Goal: Information Seeking & Learning: Understand process/instructions

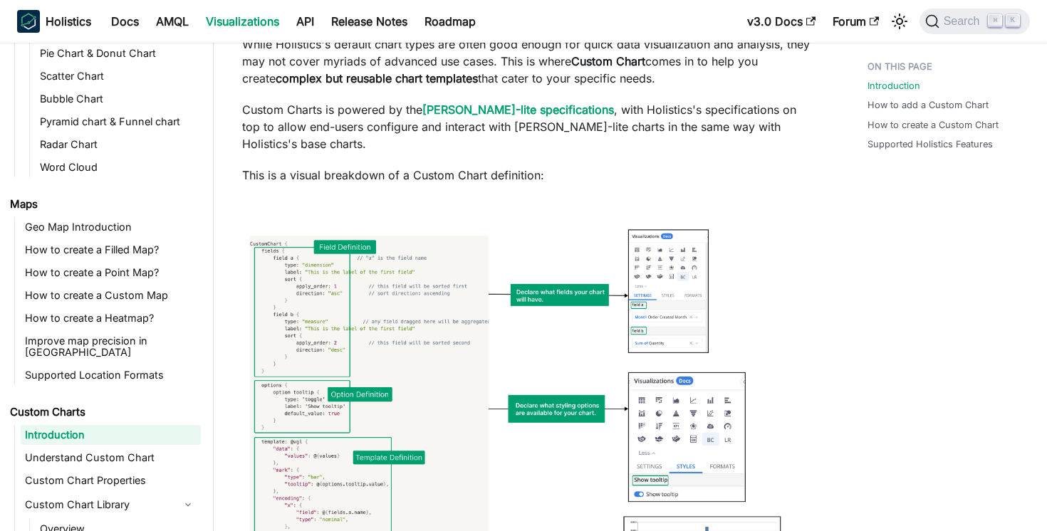
scroll to position [325, 0]
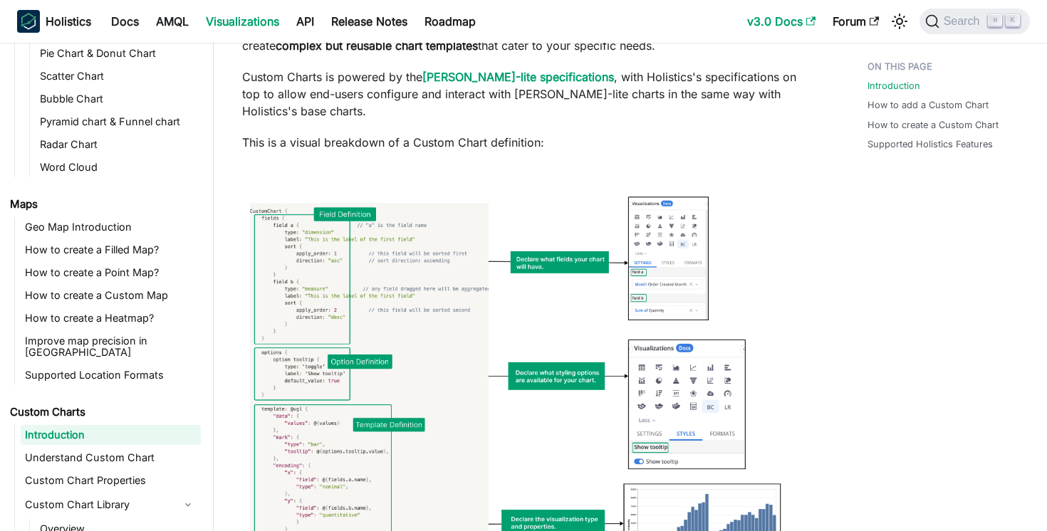
click at [764, 20] on link "v3.0 Docs" at bounding box center [781, 21] width 85 height 23
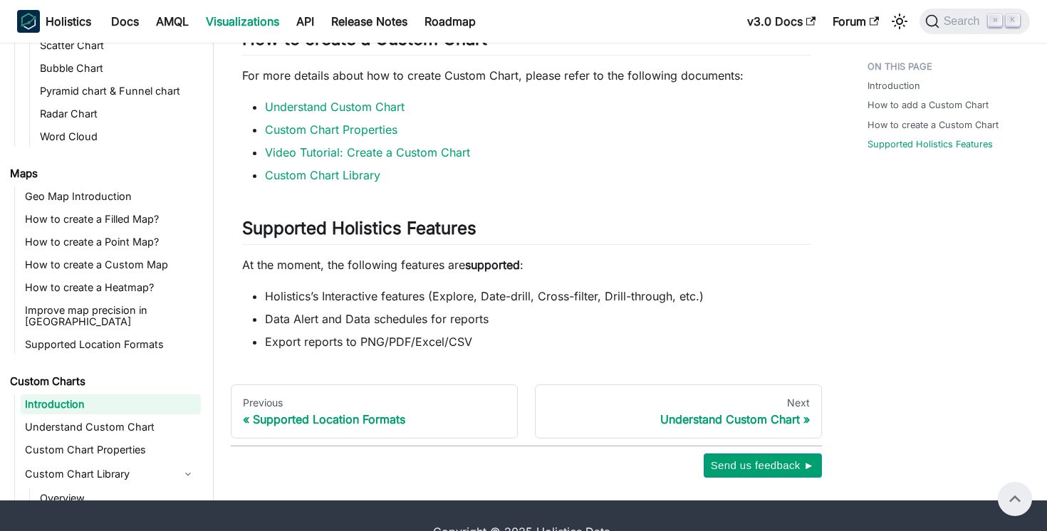
scroll to position [1719, 0]
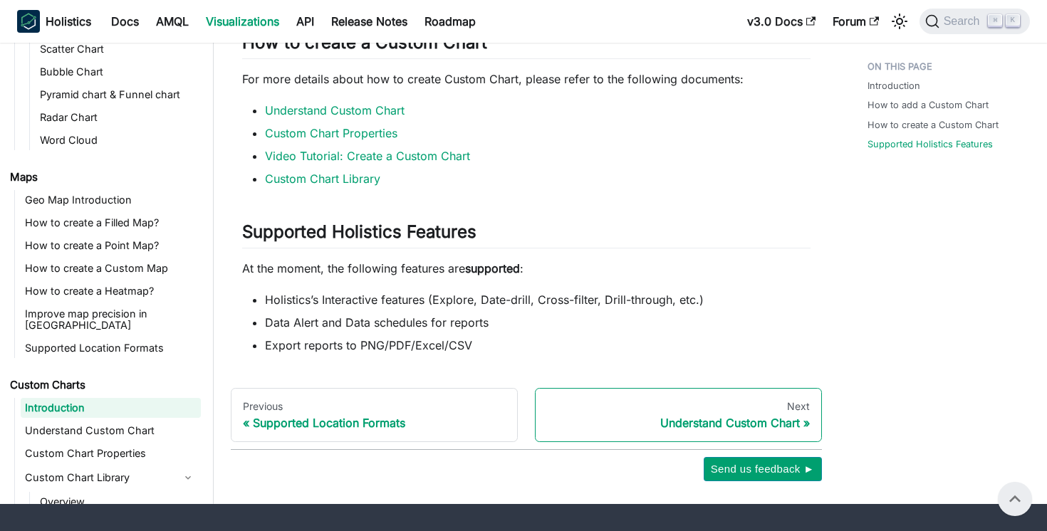
click at [667, 416] on div "Understand Custom Chart" at bounding box center [678, 423] width 263 height 14
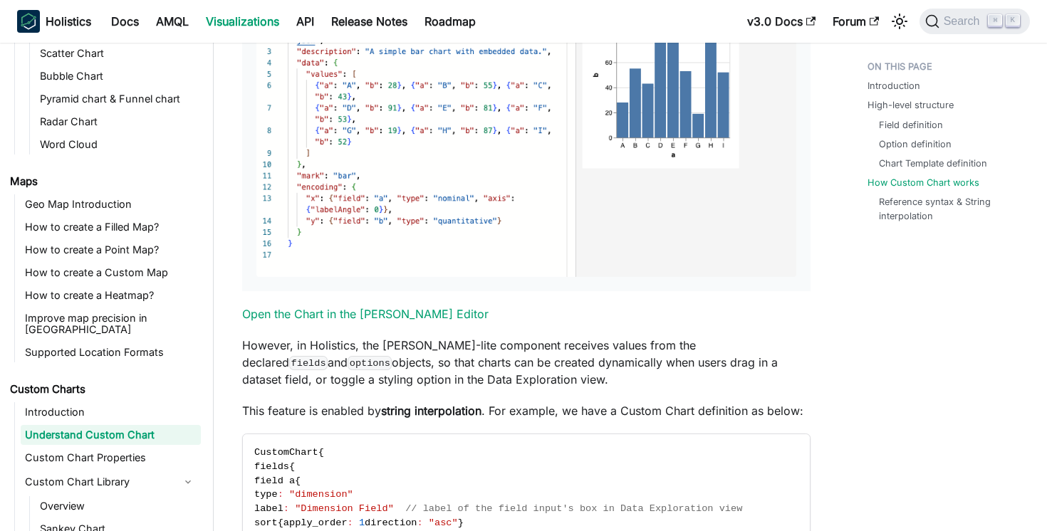
scroll to position [3904, 0]
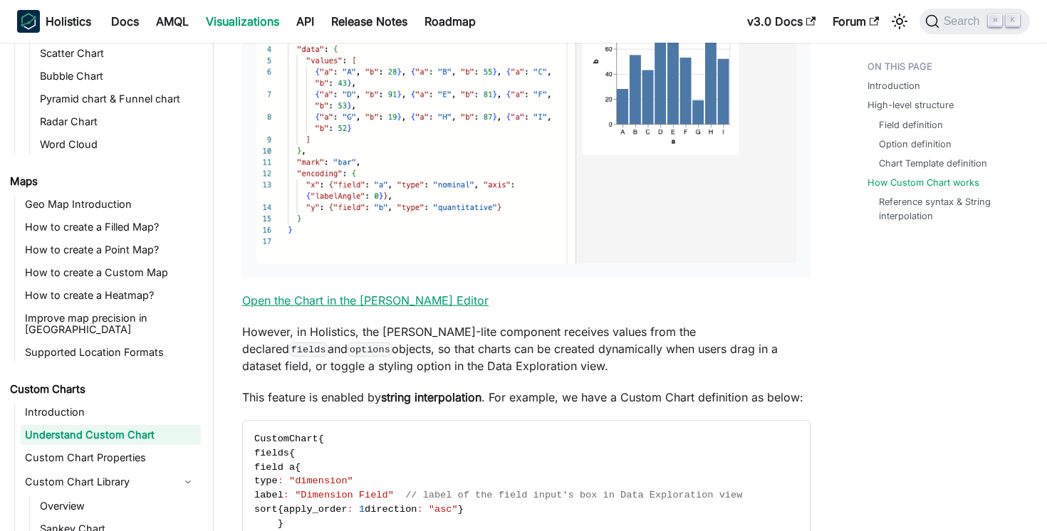
click at [405, 293] on link "Open the Chart in the Vega Editor" at bounding box center [365, 300] width 246 height 14
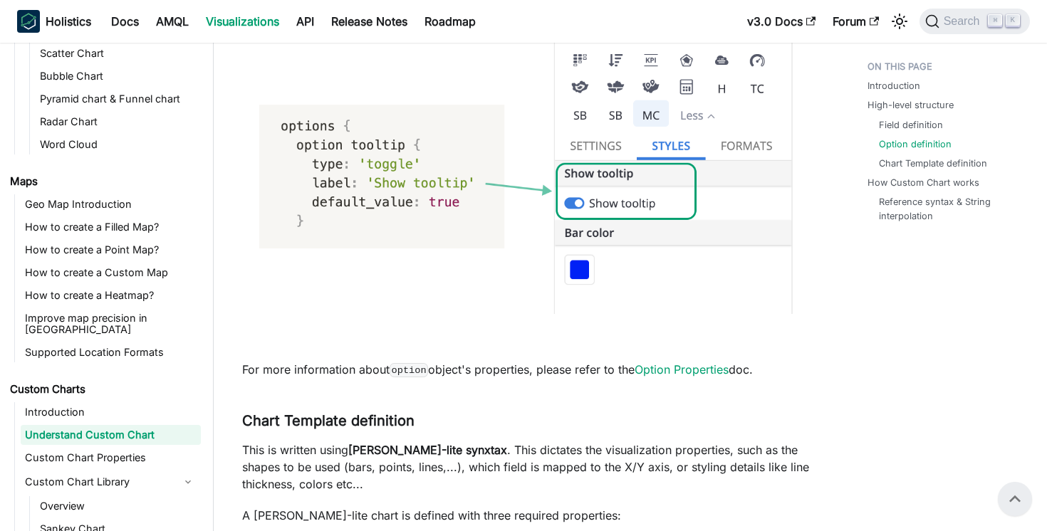
scroll to position [2446, 0]
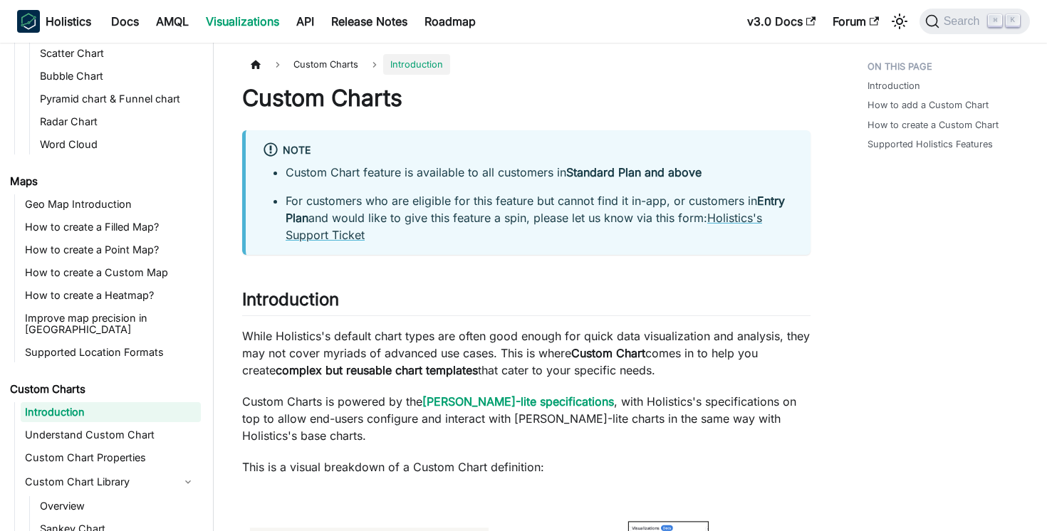
click at [687, 90] on h1 "Custom Charts" at bounding box center [526, 98] width 568 height 28
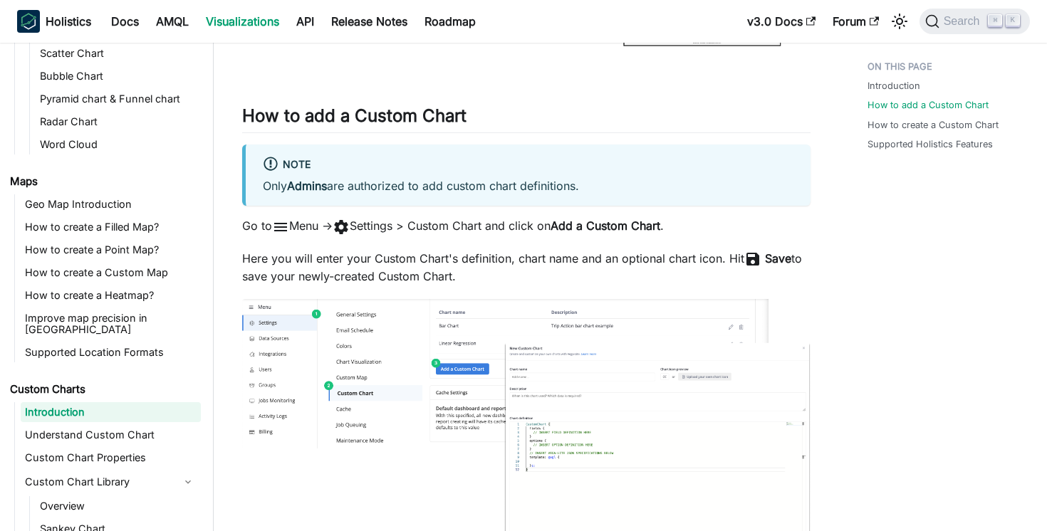
scroll to position [873, 0]
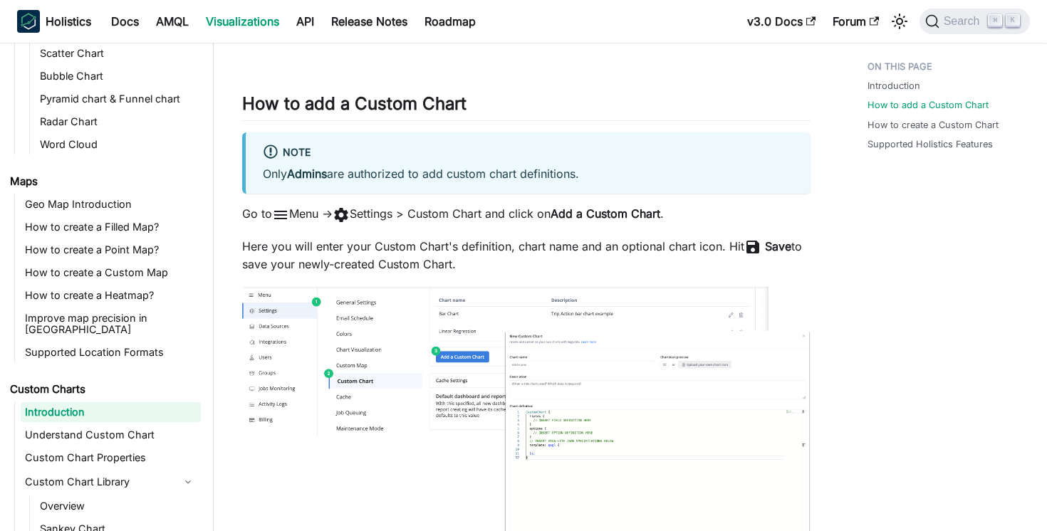
click at [774, 239] on strong "Save" at bounding box center [778, 246] width 26 height 14
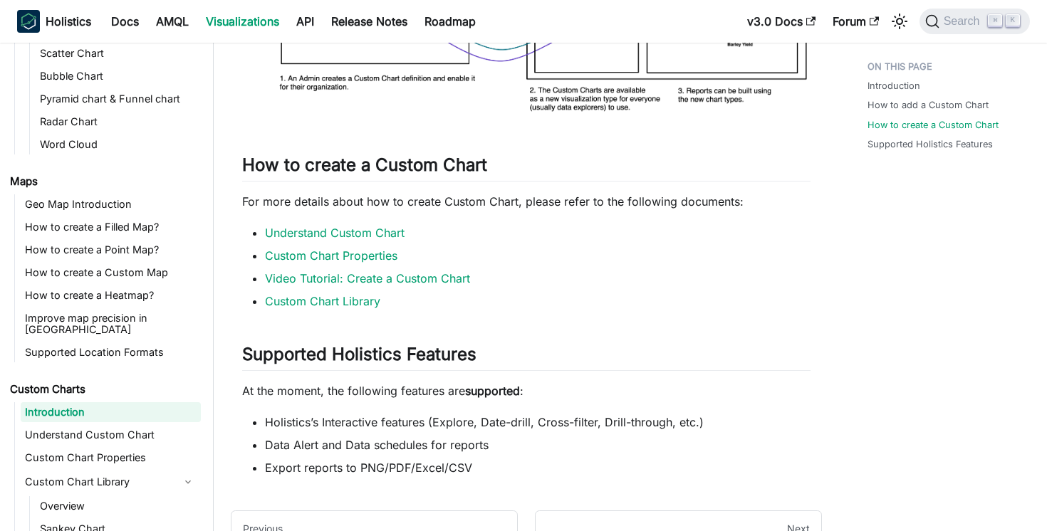
scroll to position [1599, 0]
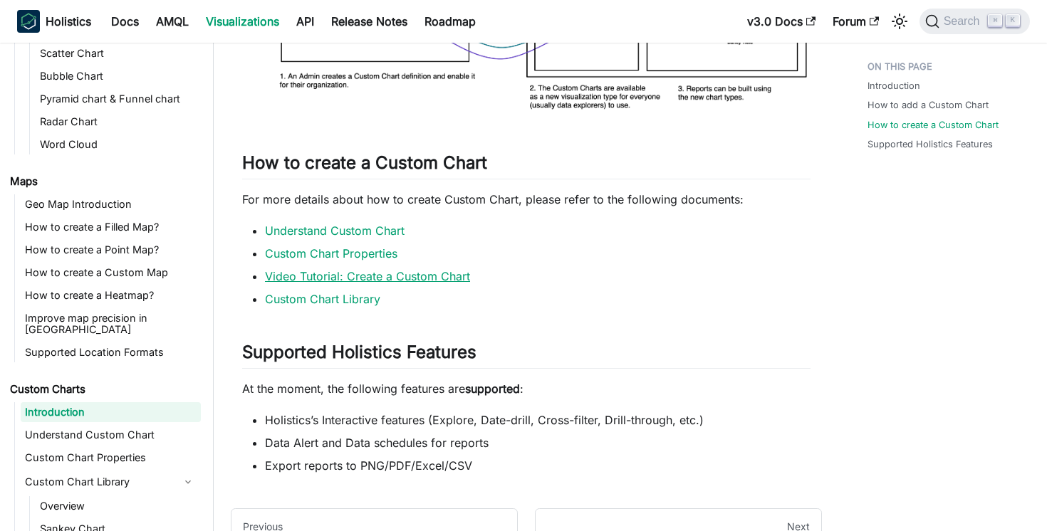
click at [363, 269] on link "Video Tutorial: Create a Custom Chart" at bounding box center [367, 276] width 205 height 14
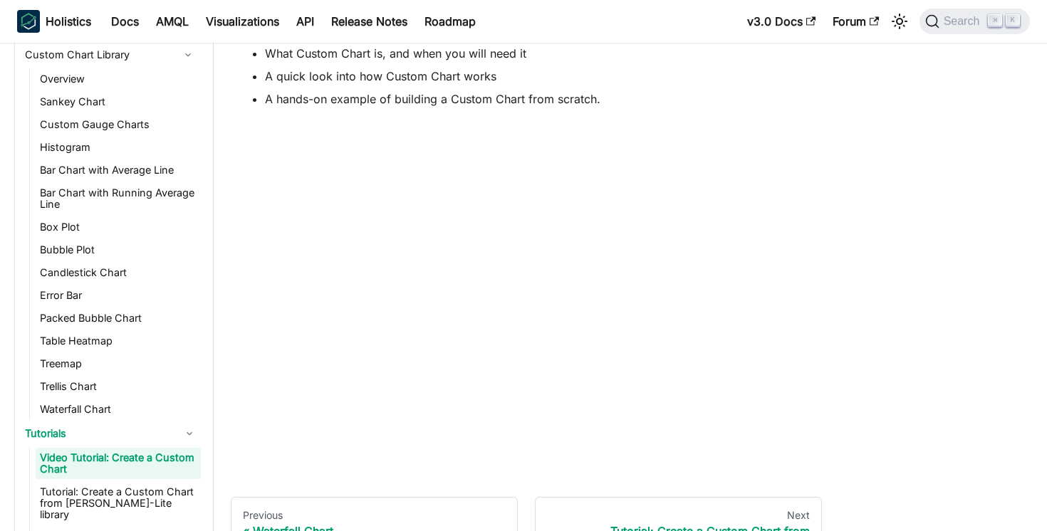
scroll to position [123, 0]
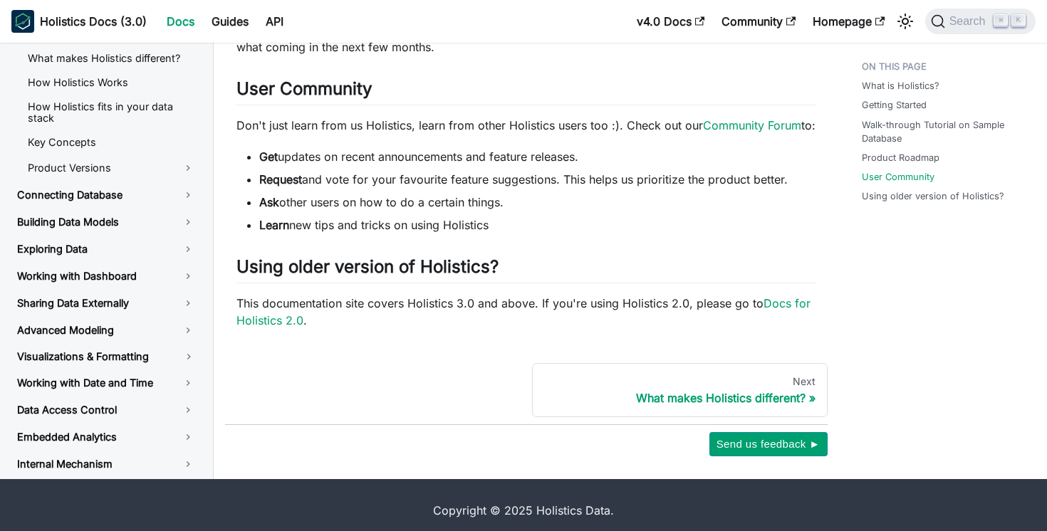
scroll to position [718, 0]
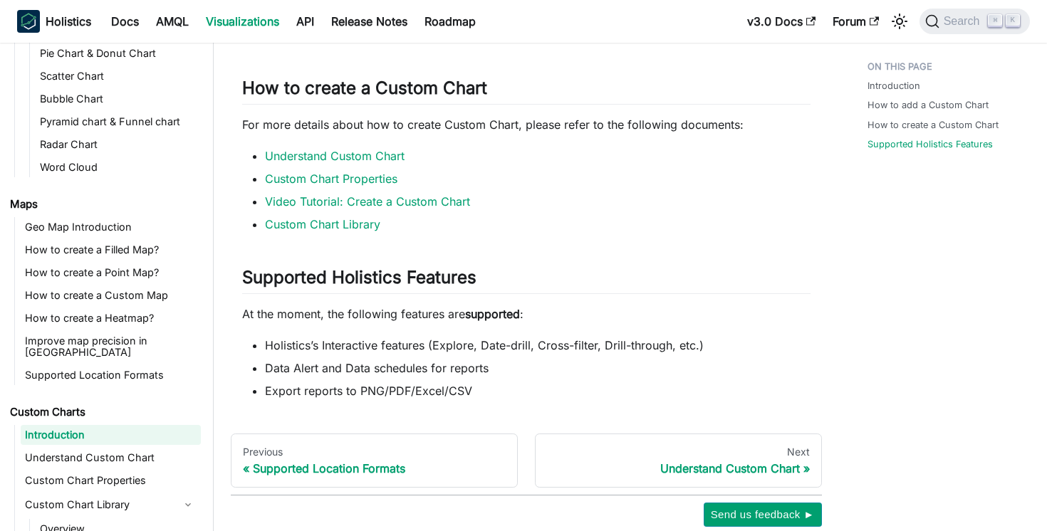
scroll to position [1738, 0]
